Goal: Transaction & Acquisition: Book appointment/travel/reservation

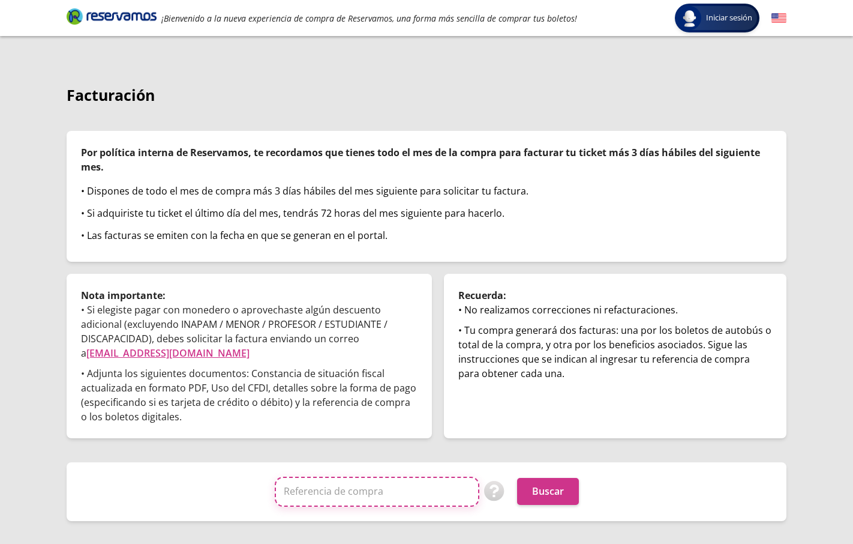
click at [364, 486] on input "Referencia de compra" at bounding box center [377, 491] width 205 height 30
paste input "O993dnwPO8g"
type input "O993dnwPO8g"
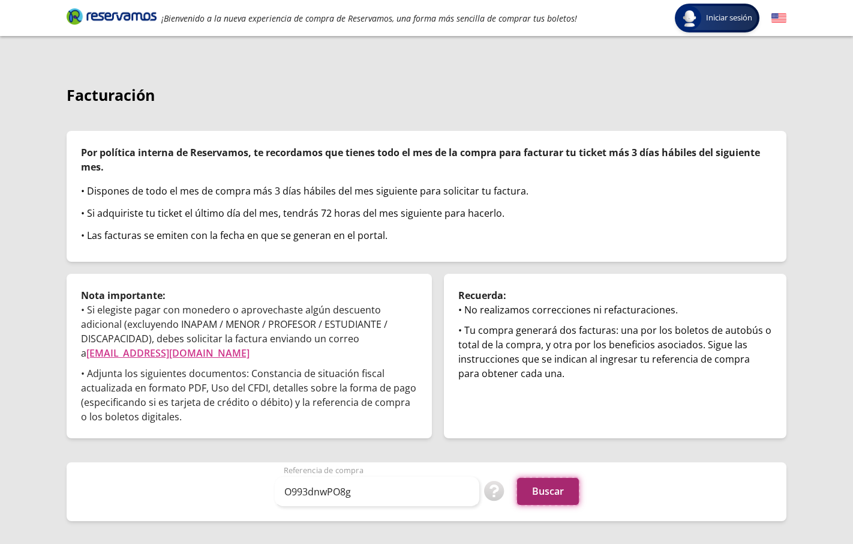
click at [553, 486] on button "Buscar" at bounding box center [548, 491] width 62 height 27
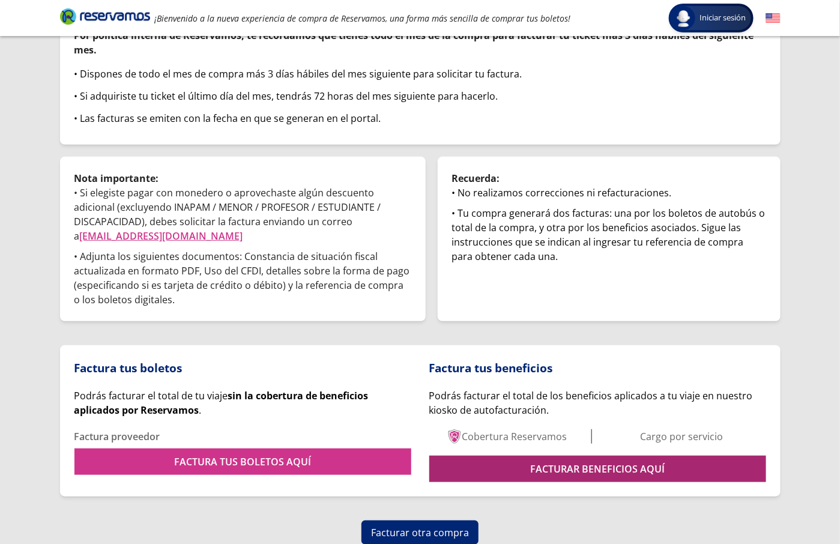
scroll to position [118, 0]
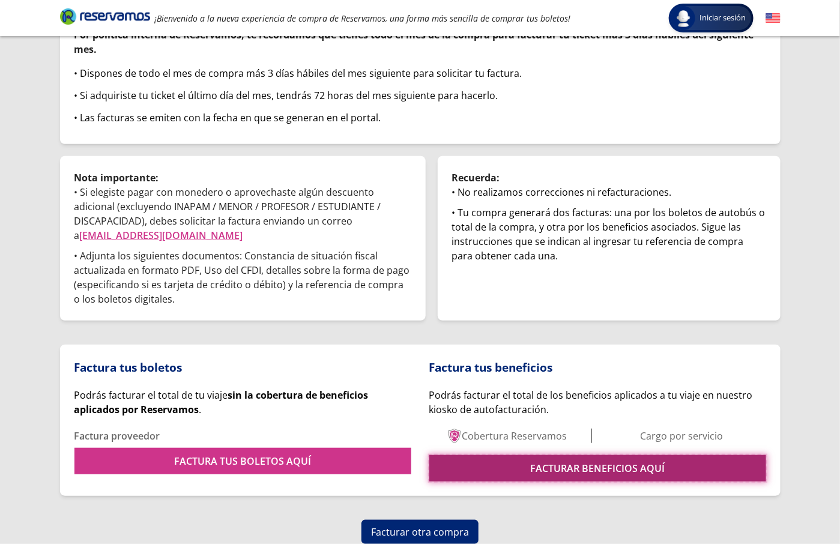
click at [542, 460] on link "FACTURAR BENEFICIOS AQUÍ" at bounding box center [597, 468] width 337 height 26
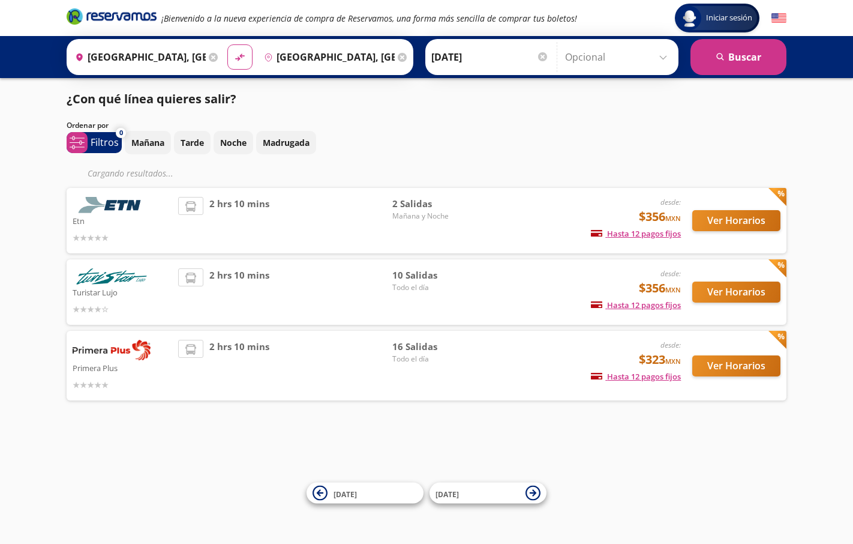
click at [34, 275] on div "Iniciar sesión Iniciar sesión ¡Bienvenido a la nueva experiencia de compra de R…" at bounding box center [426, 272] width 853 height 544
click at [712, 217] on button "Ver Horarios" at bounding box center [737, 220] width 88 height 21
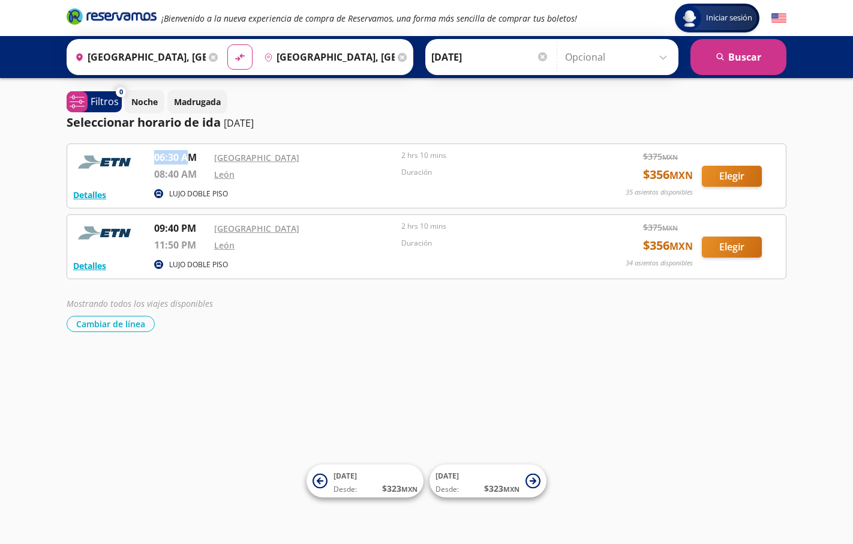
copy p "06:30 A"
copy p "06:30 AM"
drag, startPoint x: 175, startPoint y: 161, endPoint x: 193, endPoint y: 159, distance: 18.7
click at [193, 159] on div "Detalles LUJO DOBLE PISO 06:30 AM Central Aguascalientes 08:40 AM León 2 hrs 10…" at bounding box center [426, 176] width 707 height 52
click at [193, 159] on p "06:30 AM" at bounding box center [181, 157] width 54 height 14
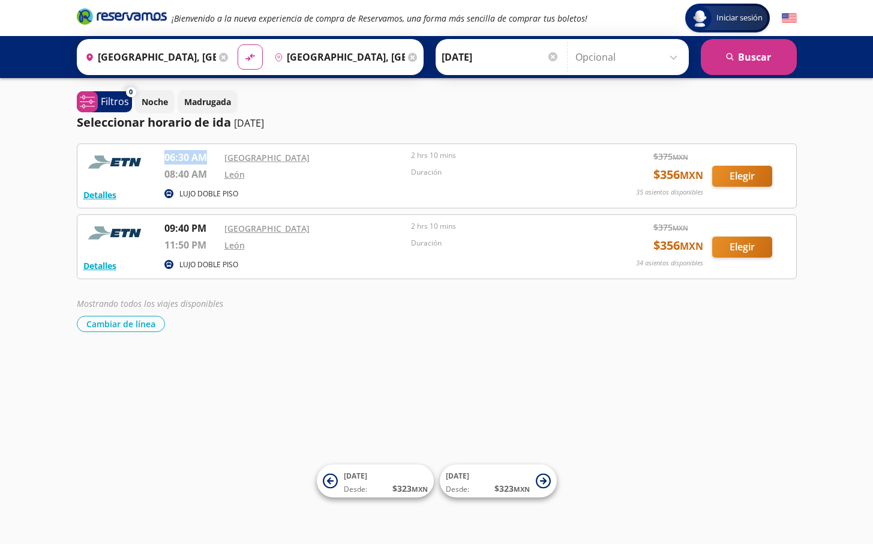
drag, startPoint x: 169, startPoint y: 157, endPoint x: 207, endPoint y: 157, distance: 37.8
click at [207, 157] on p "06:30 AM" at bounding box center [191, 157] width 54 height 14
drag, startPoint x: 195, startPoint y: 176, endPoint x: 206, endPoint y: 175, distance: 11.0
click at [206, 175] on p "08:40 AM" at bounding box center [191, 174] width 54 height 14
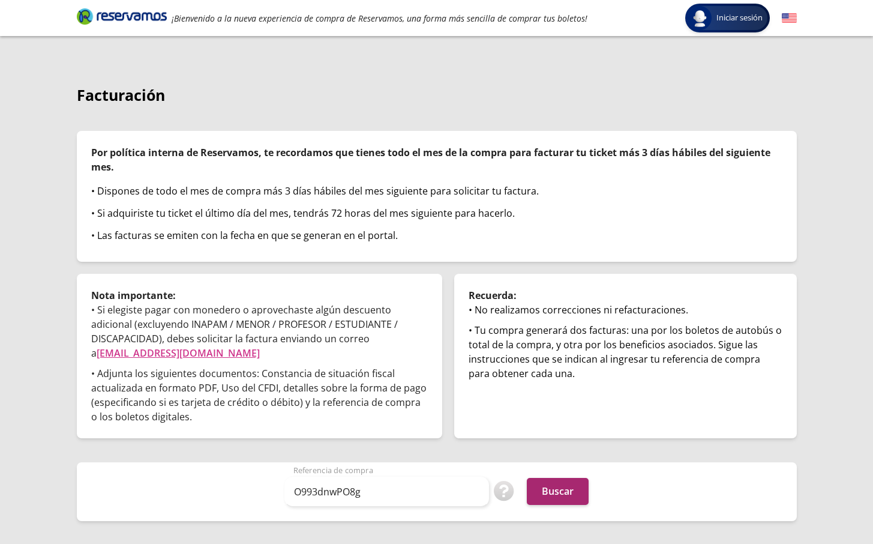
type input "O993dnwPO8g"
click at [571, 497] on button "Buscar" at bounding box center [558, 491] width 62 height 27
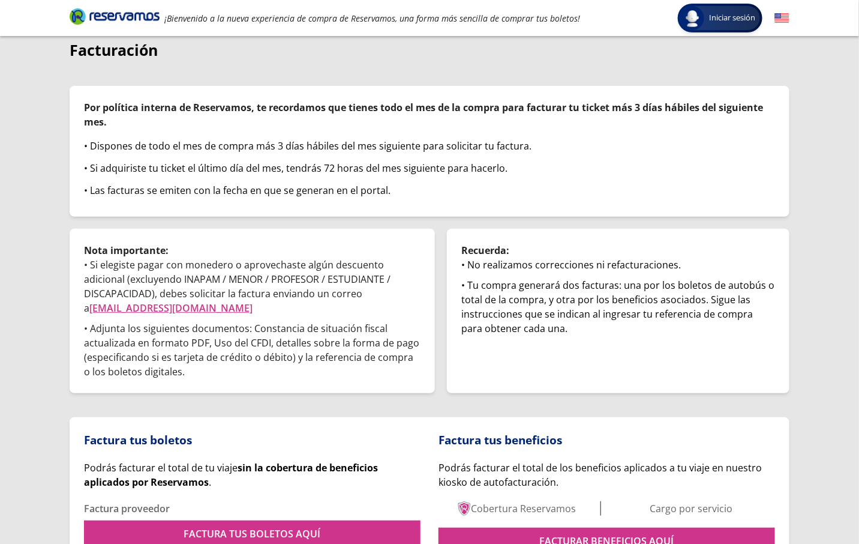
scroll to position [118, 0]
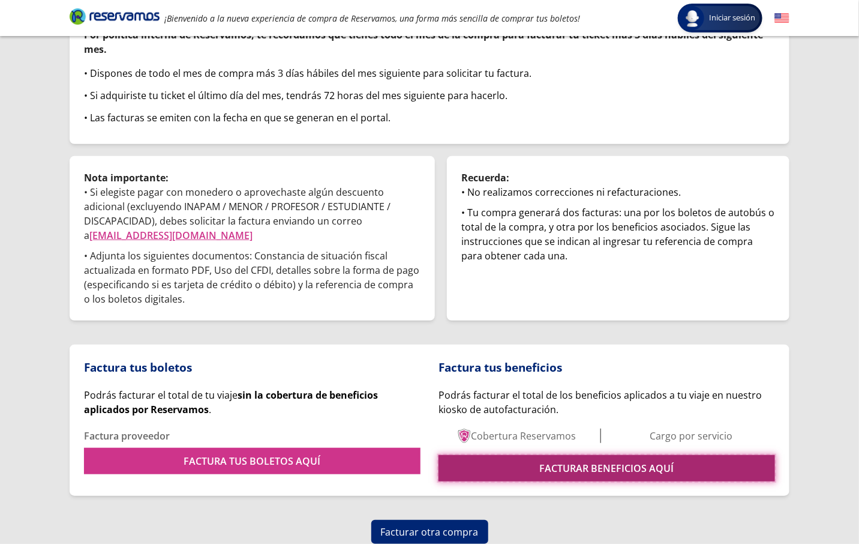
click at [572, 466] on link "FACTURAR BENEFICIOS AQUÍ" at bounding box center [607, 468] width 337 height 26
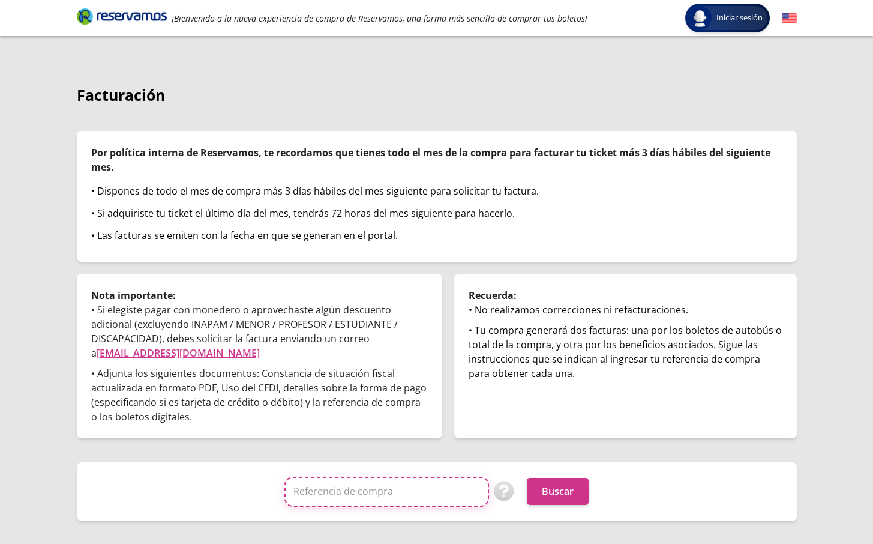
click at [412, 487] on input "Referencia de compra" at bounding box center [386, 491] width 205 height 30
paste input "O993dnwPO8g"
type input "O993dnwPO8g"
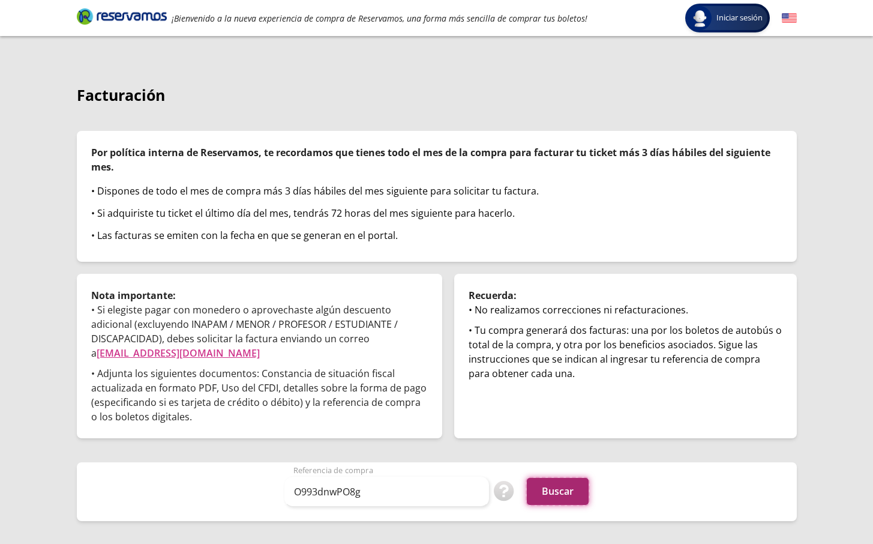
click at [586, 486] on button "Buscar" at bounding box center [558, 491] width 62 height 27
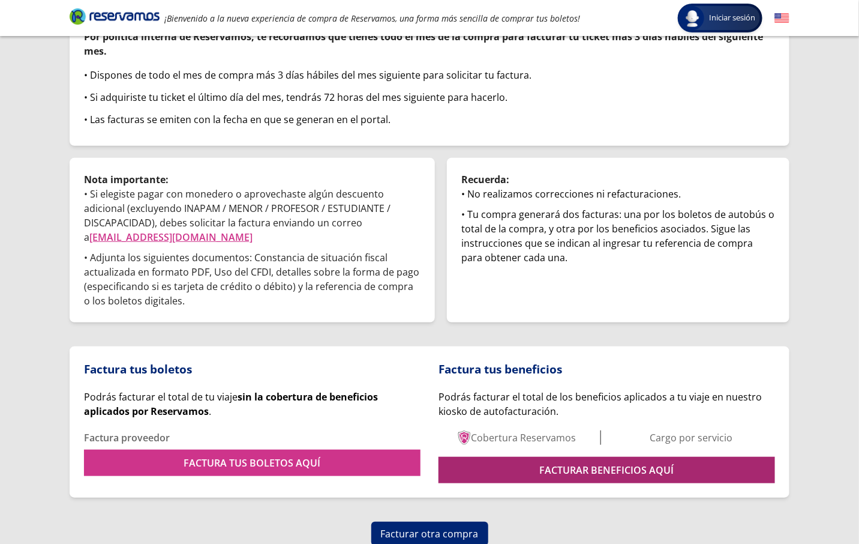
scroll to position [118, 0]
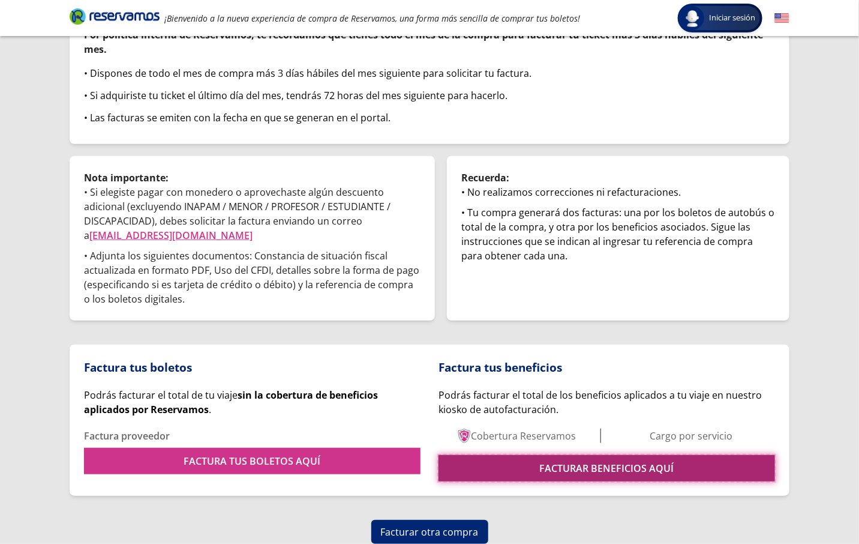
click at [564, 463] on link "FACTURAR BENEFICIOS AQUÍ" at bounding box center [607, 468] width 337 height 26
